Goal: Book appointment/travel/reservation

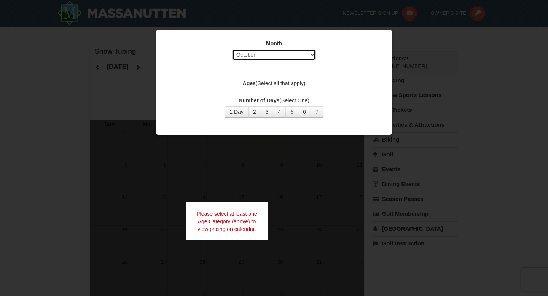
click at [296, 56] on select "Select October November December January February March April May June July Aug…" at bounding box center [274, 54] width 84 height 11
select select "12"
click at [232, 49] on select "Select October November December January February March April May June July Aug…" at bounding box center [274, 54] width 84 height 11
click at [267, 85] on label "Ages (Select all that apply)" at bounding box center [274, 84] width 217 height 8
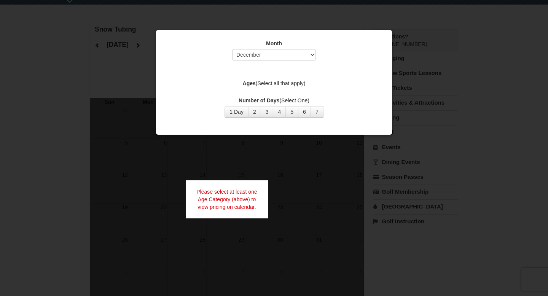
scroll to position [21, 0]
click at [241, 113] on button "1 Day" at bounding box center [237, 111] width 24 height 11
click at [268, 84] on label "Ages (Select all that apply)" at bounding box center [274, 84] width 217 height 8
click at [250, 84] on strong "Ages" at bounding box center [249, 83] width 13 height 6
click at [250, 90] on div "Month Select October November December January February March April May June Ju…" at bounding box center [274, 78] width 228 height 89
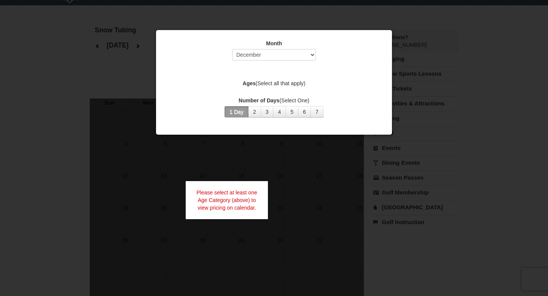
click at [318, 179] on div at bounding box center [274, 148] width 548 height 296
click at [275, 80] on label "Ages (Select all that apply)" at bounding box center [274, 84] width 217 height 8
drag, startPoint x: 281, startPoint y: 83, endPoint x: 315, endPoint y: 75, distance: 34.3
click at [315, 75] on div "Month Select October November December January February March April May June Ju…" at bounding box center [274, 78] width 228 height 89
click at [296, 84] on label "Ages (Select all that apply)" at bounding box center [274, 84] width 217 height 8
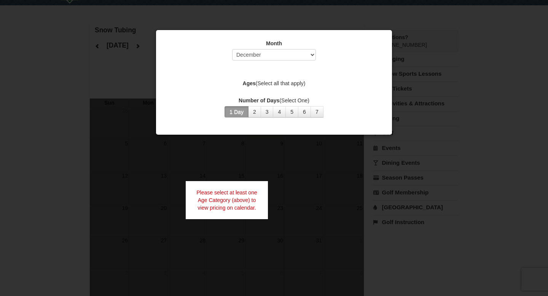
click at [276, 71] on div "Month Select October November December January February March April May June Ju…" at bounding box center [274, 78] width 228 height 89
click at [269, 88] on div "Ages (Select all that apply)" at bounding box center [274, 85] width 217 height 10
click at [269, 93] on div "Month Select October November December January February March April May June Ju…" at bounding box center [274, 78] width 228 height 89
click at [269, 85] on label "Ages (Select all that apply)" at bounding box center [274, 84] width 217 height 8
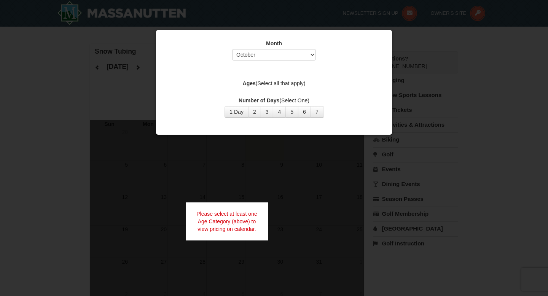
click at [251, 83] on strong "Ages" at bounding box center [249, 83] width 13 height 6
click at [273, 82] on label "Ages (Select all that apply)" at bounding box center [274, 84] width 217 height 8
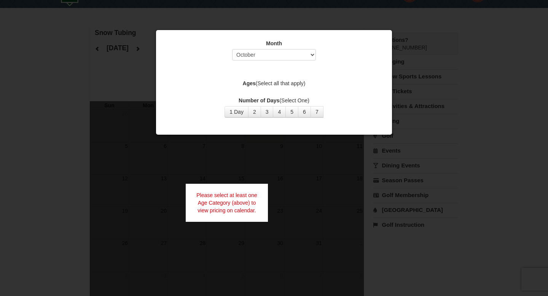
scroll to position [26, 0]
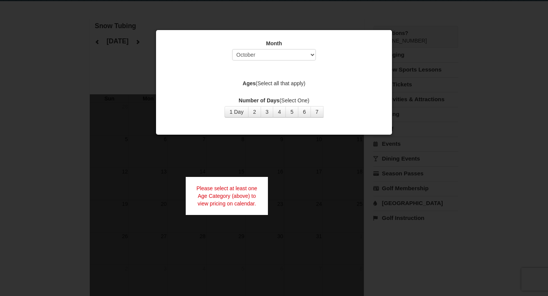
click at [273, 82] on label "Ages (Select all that apply)" at bounding box center [274, 84] width 217 height 8
click at [244, 111] on button "1 Day" at bounding box center [237, 111] width 24 height 11
click at [254, 111] on button "2" at bounding box center [254, 111] width 13 height 11
click at [310, 112] on button "6" at bounding box center [304, 111] width 13 height 11
click at [291, 53] on select "Select October November December January February March April May June July Aug…" at bounding box center [274, 54] width 84 height 11
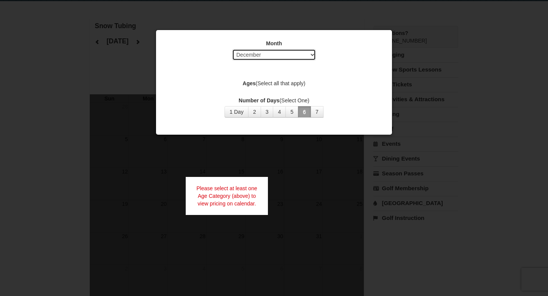
click at [232, 49] on select "Select October November December January February March April May June July Aug…" at bounding box center [274, 54] width 84 height 11
click at [277, 54] on select "Select October November December January February March April May June July Aug…" at bounding box center [274, 54] width 84 height 11
select select "1"
click at [232, 49] on select "Select October November December January February March April May June July Aug…" at bounding box center [274, 54] width 84 height 11
